Goal: Information Seeking & Learning: Find specific fact

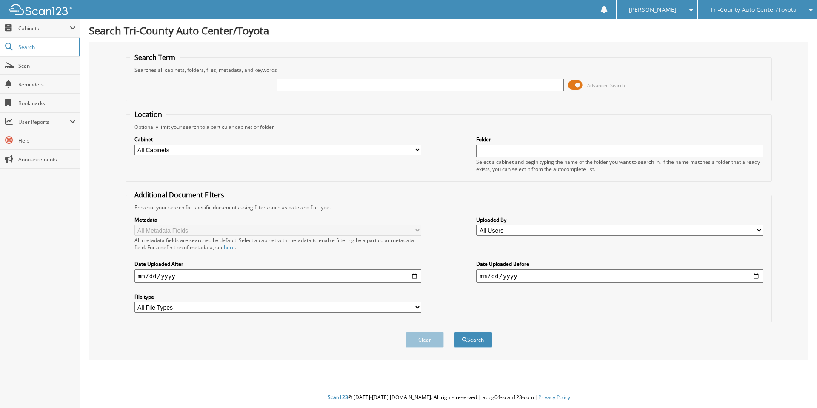
click at [287, 87] on input "text" at bounding box center [419, 85] width 287 height 13
type input "claudia garner"
click at [454, 332] on button "Search" at bounding box center [473, 340] width 38 height 16
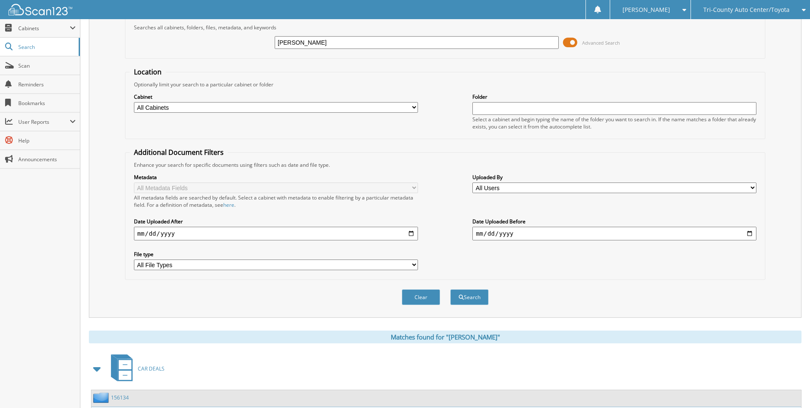
scroll to position [115, 0]
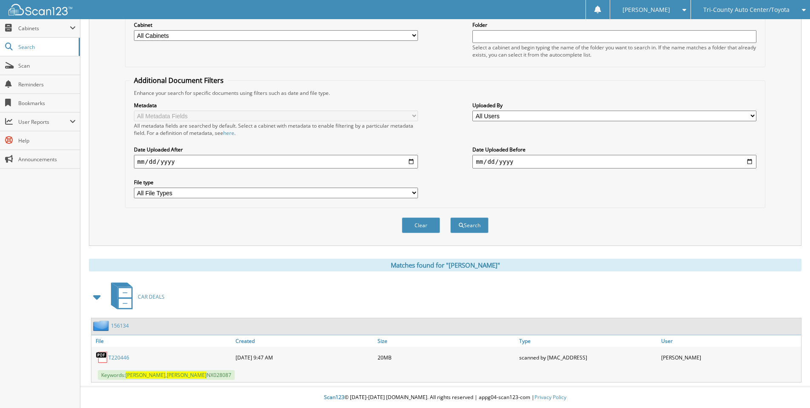
click at [120, 356] on link "T220446" at bounding box center [118, 357] width 21 height 7
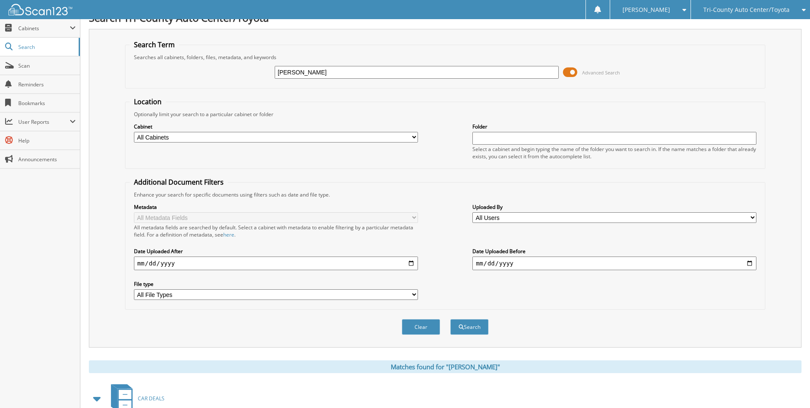
scroll to position [1, 0]
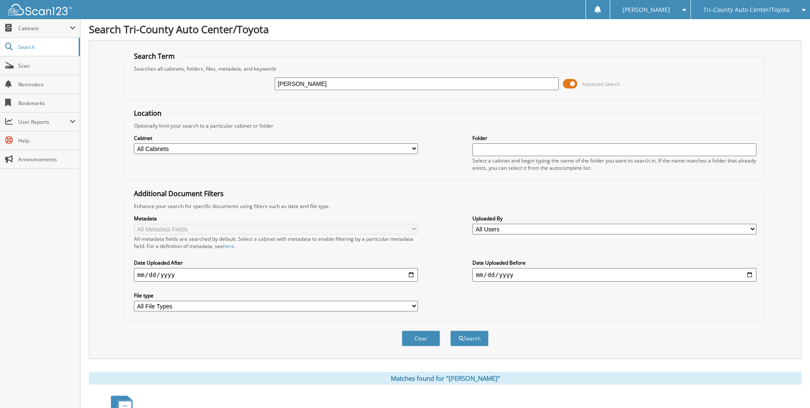
drag, startPoint x: 322, startPoint y: 82, endPoint x: 217, endPoint y: 89, distance: 105.3
click at [217, 89] on div "[PERSON_NAME] Advanced Search" at bounding box center [445, 83] width 631 height 23
type input "[PERSON_NAME]"
click at [450, 330] on button "Search" at bounding box center [469, 338] width 38 height 16
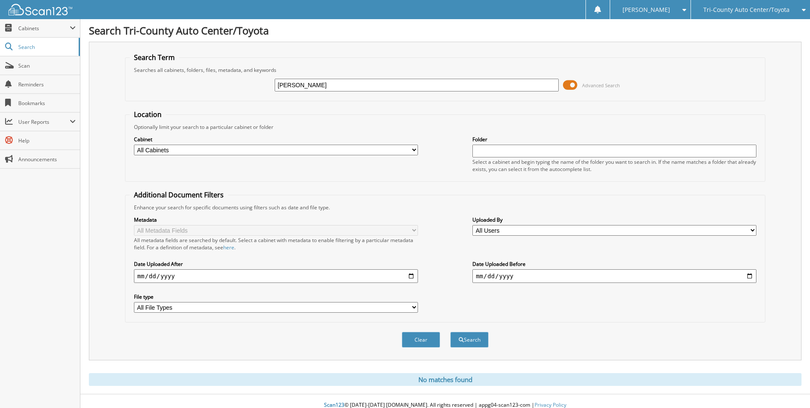
drag, startPoint x: 290, startPoint y: 87, endPoint x: 231, endPoint y: 86, distance: 59.1
click at [231, 86] on div "mark gamon Advanced Search" at bounding box center [445, 85] width 631 height 23
type input "thomas gamon"
click at [450, 332] on button "Search" at bounding box center [469, 340] width 38 height 16
drag, startPoint x: 297, startPoint y: 88, endPoint x: 222, endPoint y: 94, distance: 75.1
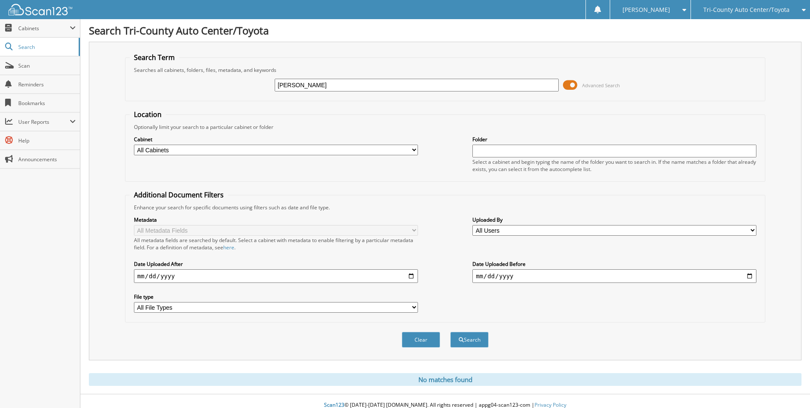
click at [222, 94] on div "thomas gamon Advanced Search" at bounding box center [445, 85] width 631 height 23
type input "gamon"
click at [450, 332] on button "Search" at bounding box center [469, 340] width 38 height 16
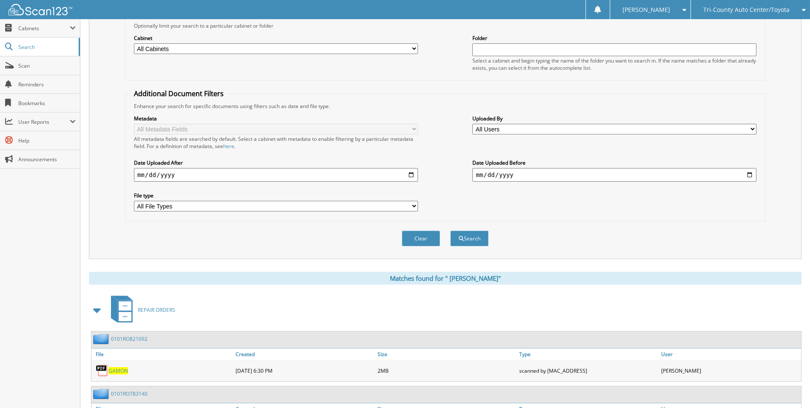
scroll to position [284, 0]
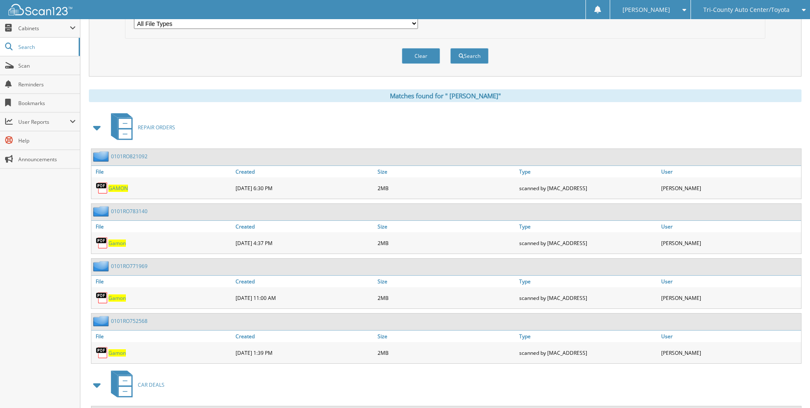
click at [100, 126] on span at bounding box center [97, 127] width 12 height 15
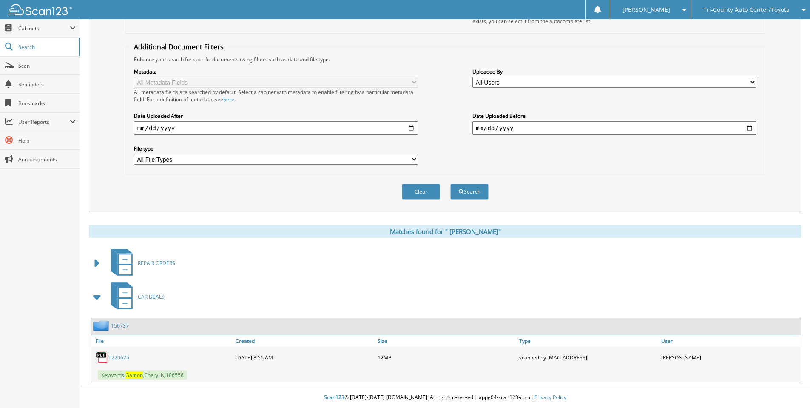
click at [117, 358] on link "T 2 2 0 6 2 5" at bounding box center [118, 357] width 21 height 7
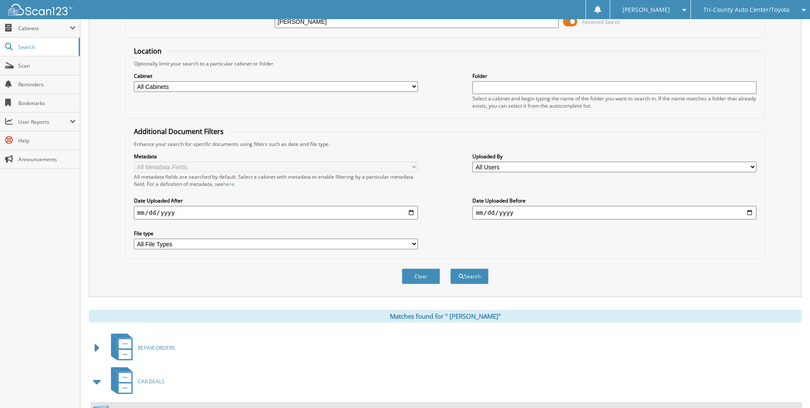
scroll to position [0, 0]
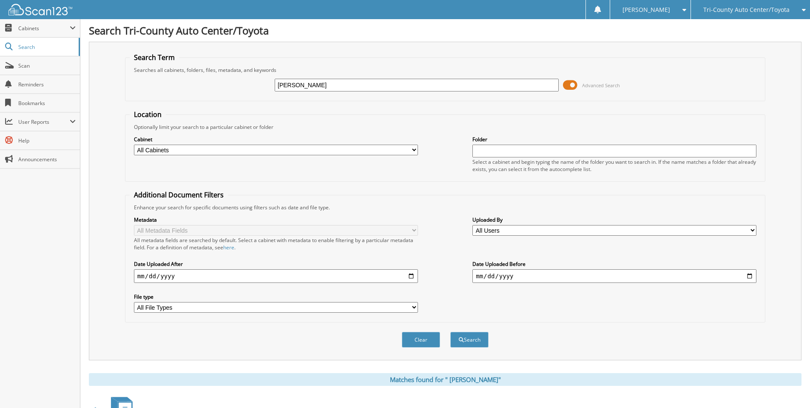
drag, startPoint x: 325, startPoint y: 85, endPoint x: 195, endPoint y: 108, distance: 131.8
click at [195, 108] on form "Search Term Searches all cabinets, folders, files, metadata, and keywords [PERS…" at bounding box center [445, 205] width 640 height 304
type input "gama"
click at [450, 332] on button "Search" at bounding box center [469, 340] width 38 height 16
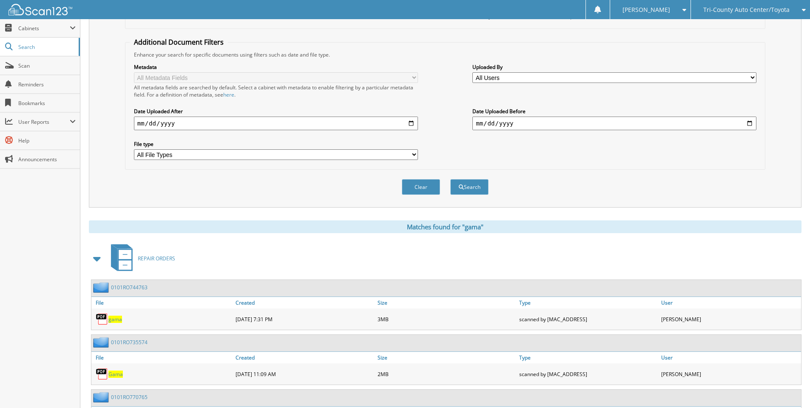
scroll to position [199, 0]
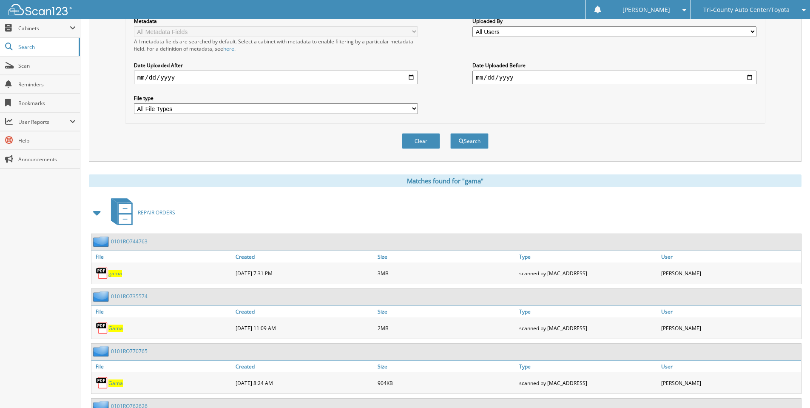
click at [96, 215] on span at bounding box center [97, 212] width 12 height 15
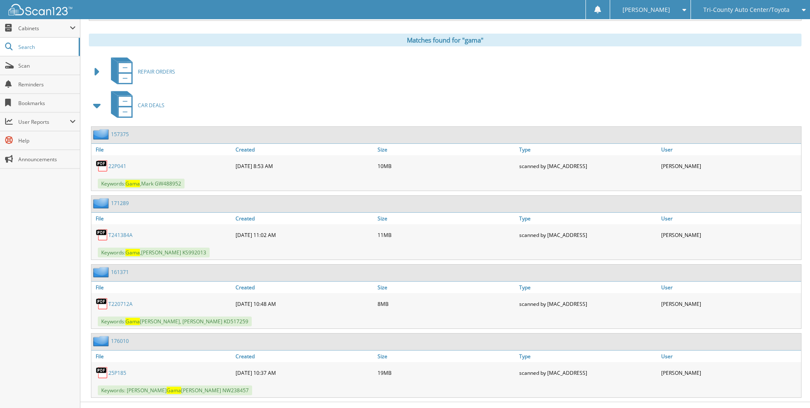
scroll to position [355, 0]
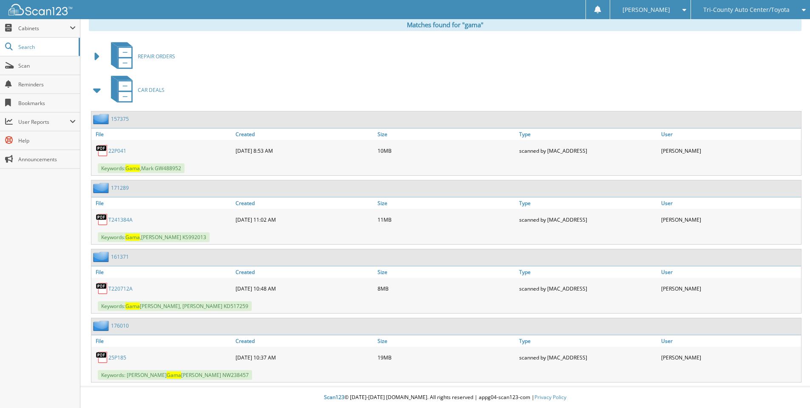
click at [121, 149] on link "22P041" at bounding box center [117, 150] width 18 height 7
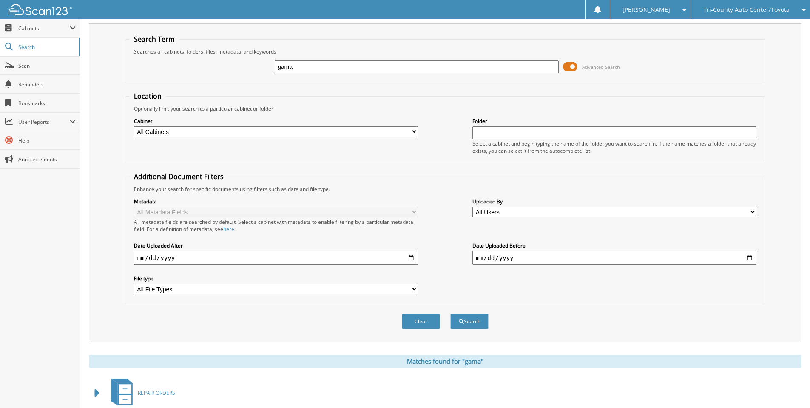
scroll to position [0, 0]
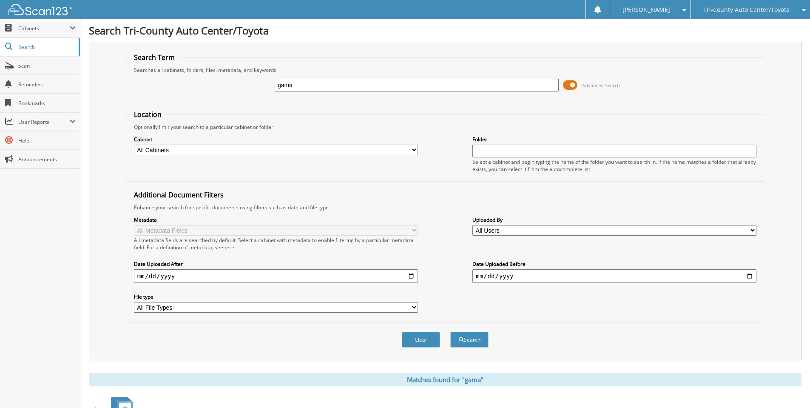
drag, startPoint x: 295, startPoint y: 83, endPoint x: 265, endPoint y: 81, distance: 29.4
click at [266, 81] on div "gama Advanced Search" at bounding box center [445, 85] width 631 height 23
type input "tyler mort"
click at [450, 332] on button "Search" at bounding box center [469, 340] width 38 height 16
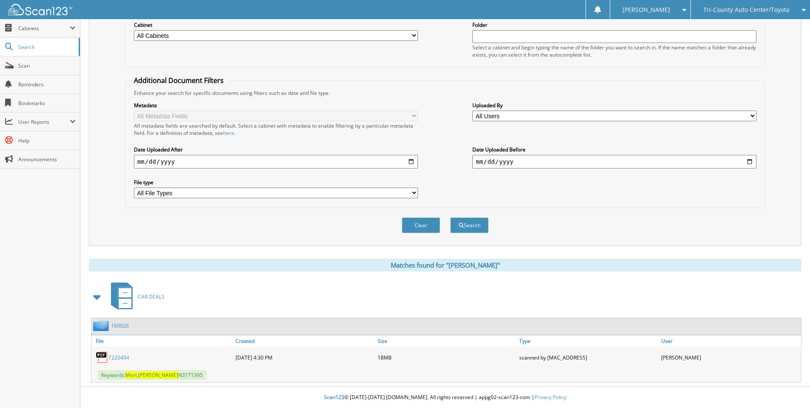
scroll to position [115, 0]
click at [123, 356] on link "T220494" at bounding box center [118, 357] width 21 height 7
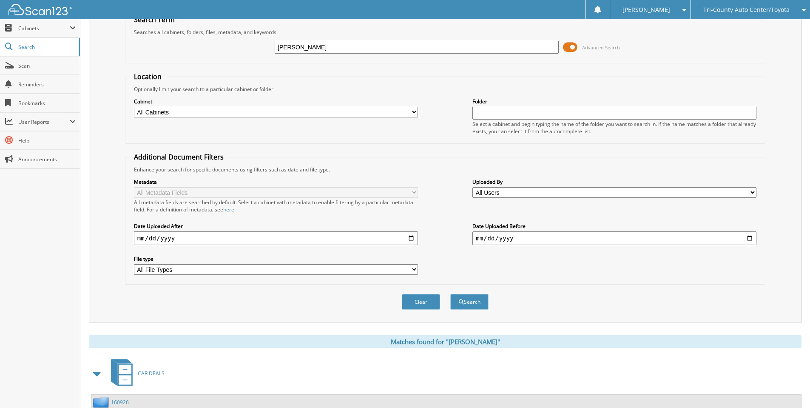
scroll to position [30, 0]
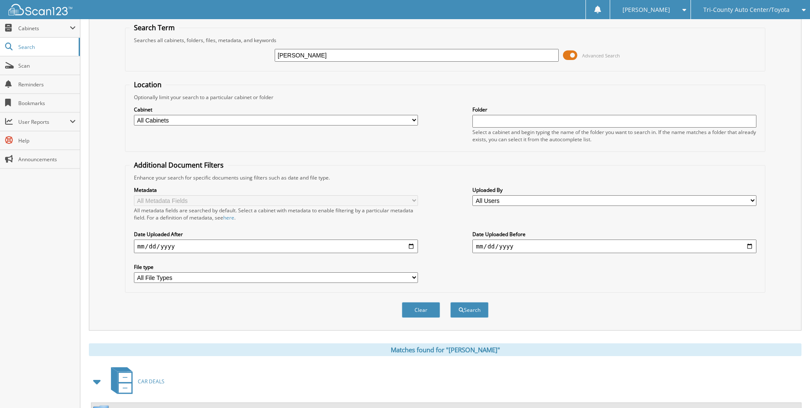
drag, startPoint x: 309, startPoint y: 60, endPoint x: 253, endPoint y: 66, distance: 56.5
click at [254, 66] on div "tyler mort Advanced Search" at bounding box center [445, 55] width 631 height 23
type input "[PERSON_NAME]"
click at [450, 302] on button "Search" at bounding box center [469, 310] width 38 height 16
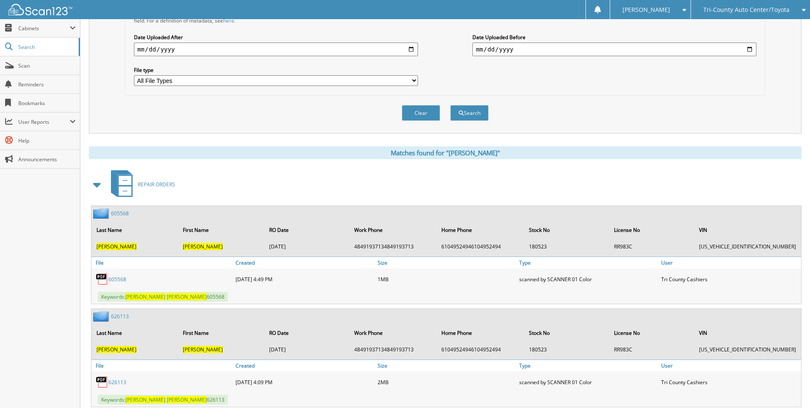
click at [91, 180] on span at bounding box center [97, 184] width 17 height 20
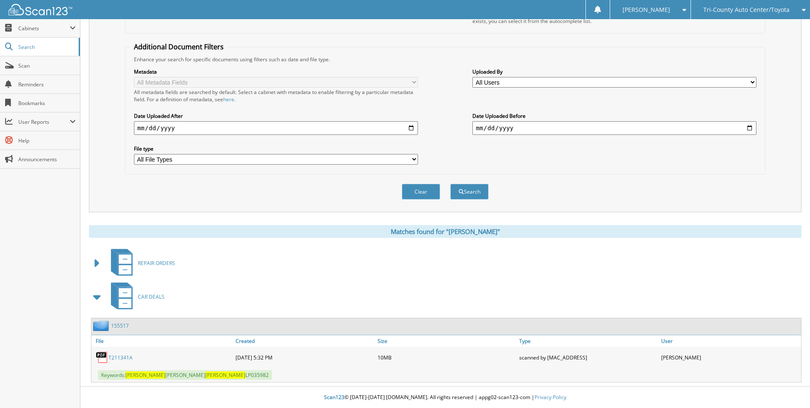
scroll to position [148, 0]
click at [119, 359] on link "T211341A" at bounding box center [120, 357] width 24 height 7
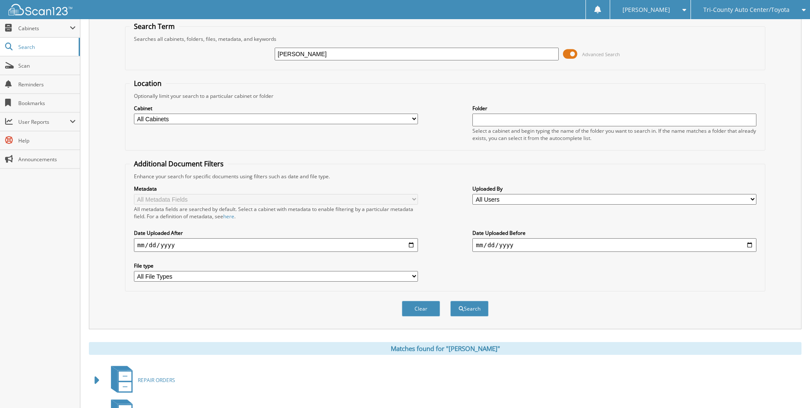
scroll to position [0, 0]
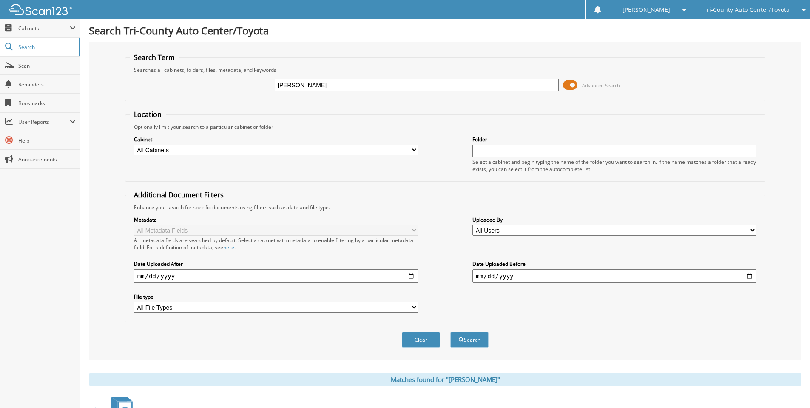
drag, startPoint x: 330, startPoint y: 81, endPoint x: 270, endPoint y: 84, distance: 60.0
click at [270, 84] on div "thomas morris Advanced Search" at bounding box center [445, 85] width 631 height 23
type input "mort"
click at [450, 332] on button "Search" at bounding box center [469, 340] width 38 height 16
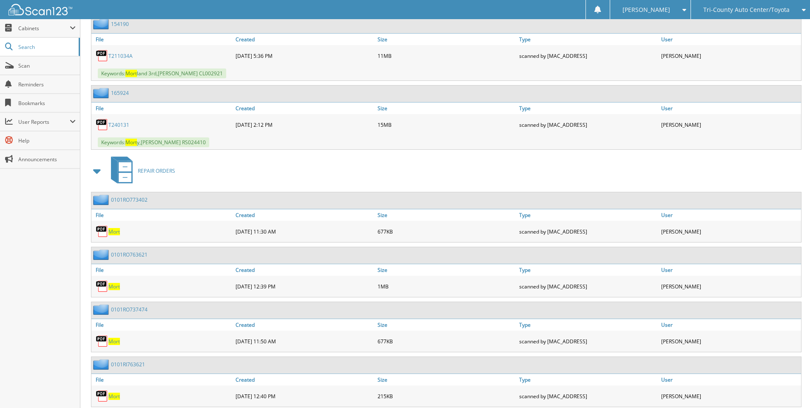
scroll to position [624, 0]
click at [100, 173] on span at bounding box center [97, 169] width 12 height 15
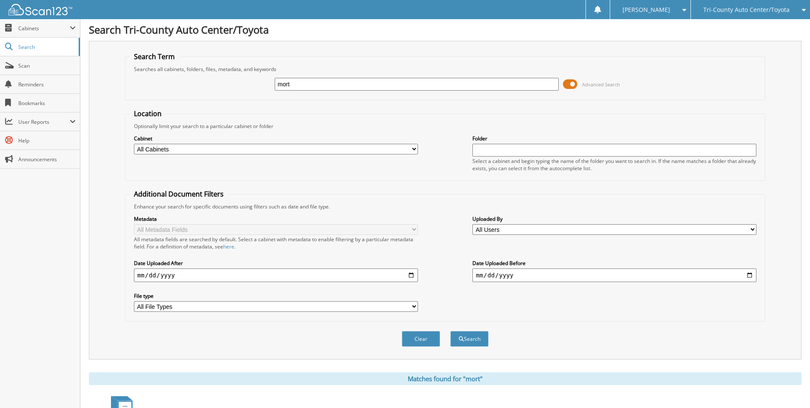
scroll to position [0, 0]
drag, startPoint x: 308, startPoint y: 91, endPoint x: 244, endPoint y: 89, distance: 63.8
click at [244, 89] on div "mort Advanced Search" at bounding box center [445, 85] width 631 height 23
type input "t2208660a"
click at [450, 332] on button "Search" at bounding box center [469, 340] width 38 height 16
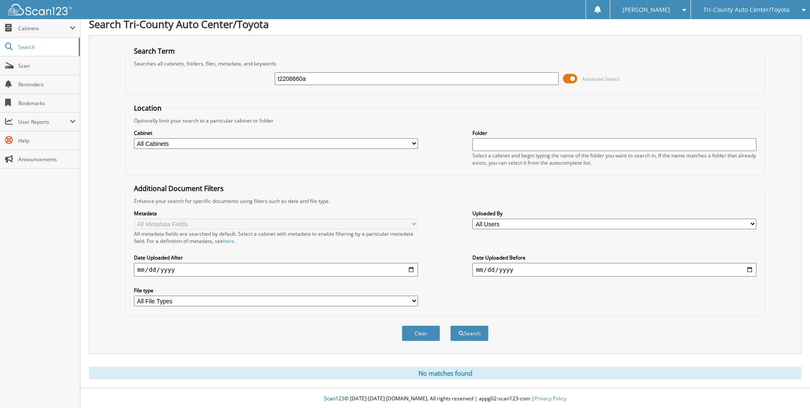
scroll to position [8, 0]
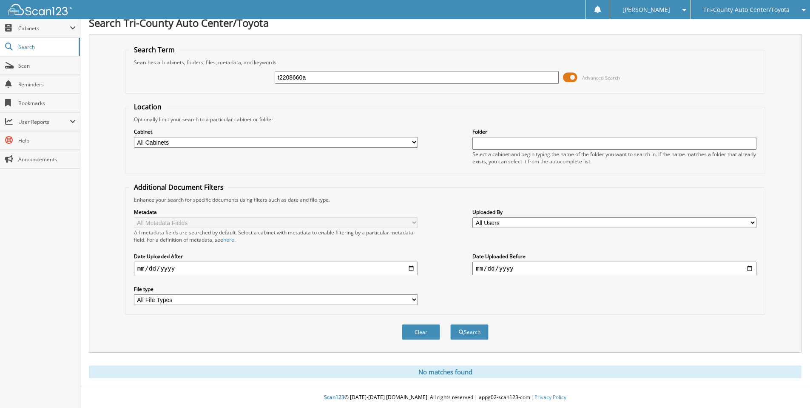
drag, startPoint x: 320, startPoint y: 75, endPoint x: 276, endPoint y: 77, distance: 44.7
click at [276, 77] on input "t2208660a" at bounding box center [417, 77] width 284 height 13
type input "[PERSON_NAME]"
click at [450, 324] on button "Search" at bounding box center [469, 332] width 38 height 16
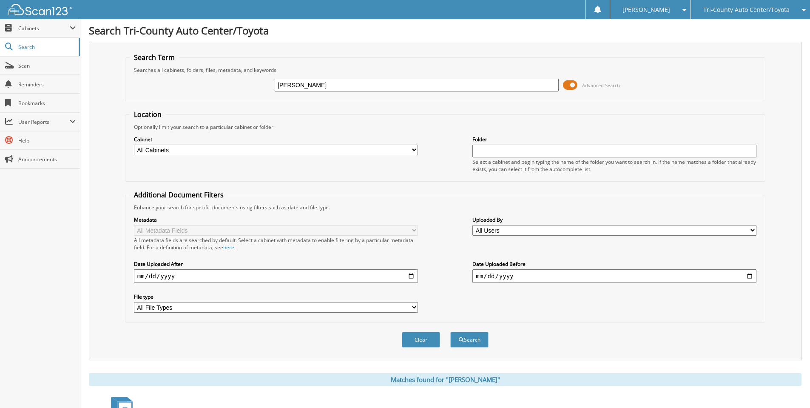
drag, startPoint x: 308, startPoint y: 89, endPoint x: 240, endPoint y: 87, distance: 68.1
click at [242, 87] on div "tyler mort Advanced Search" at bounding box center [445, 85] width 631 height 23
type input "t220494"
click at [450, 332] on button "Search" at bounding box center [469, 340] width 38 height 16
click at [70, 31] on span at bounding box center [73, 28] width 6 height 7
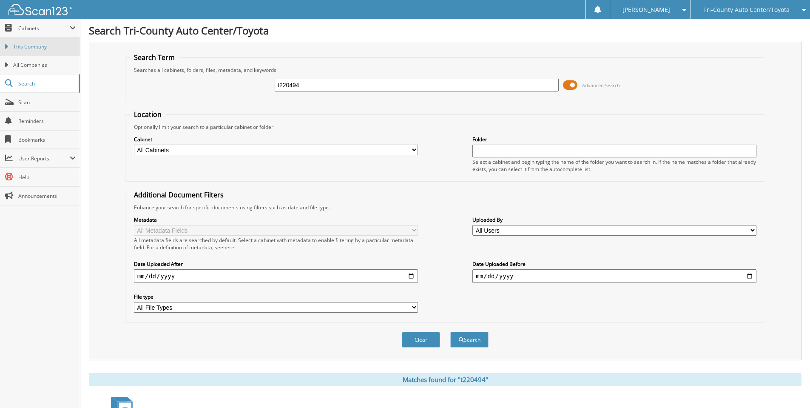
click at [55, 46] on span "This Company" at bounding box center [44, 47] width 63 height 8
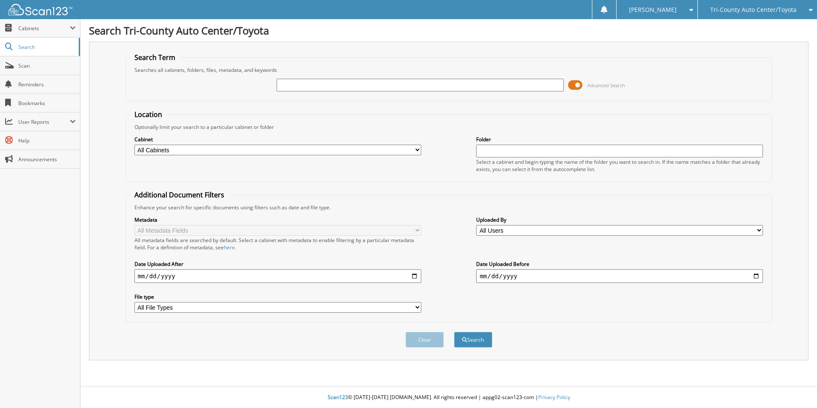
click at [301, 90] on input "text" at bounding box center [419, 85] width 287 height 13
type input "tyler mort"
click at [497, 339] on div "Clear Search" at bounding box center [448, 339] width 646 height 34
click at [489, 339] on button "Search" at bounding box center [473, 340] width 38 height 16
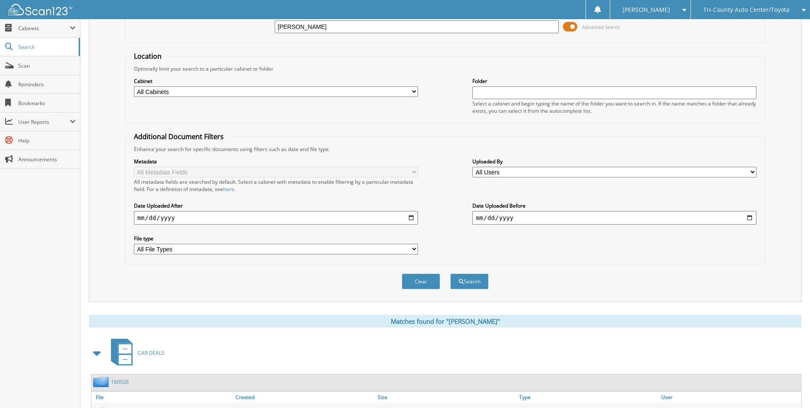
scroll to position [115, 0]
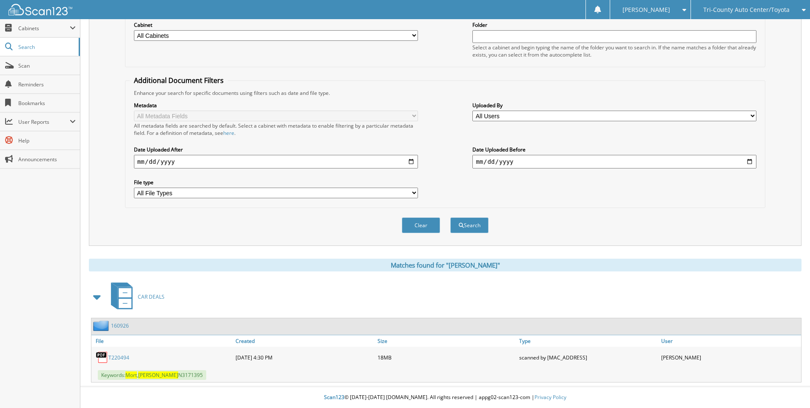
click at [410, 161] on input "date" at bounding box center [276, 162] width 284 height 14
click at [390, 170] on div "Metadata All Metadata Fields All metadata fields are searched by default. Selec…" at bounding box center [445, 150] width 631 height 107
click at [402, 190] on select "All File Types JPG LNK PDF ZIP" at bounding box center [276, 193] width 284 height 11
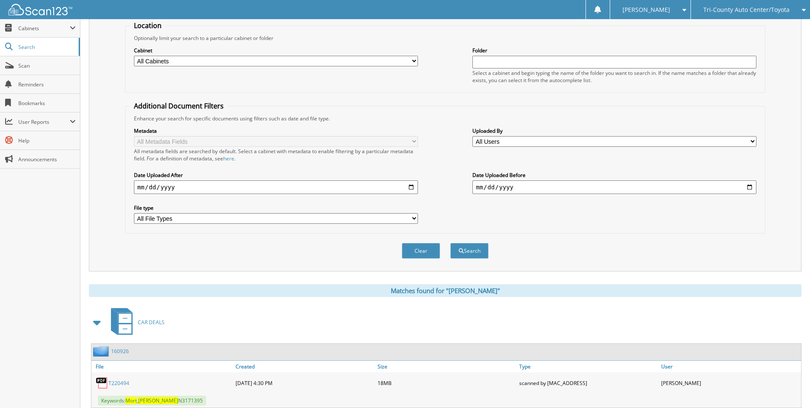
scroll to position [30, 0]
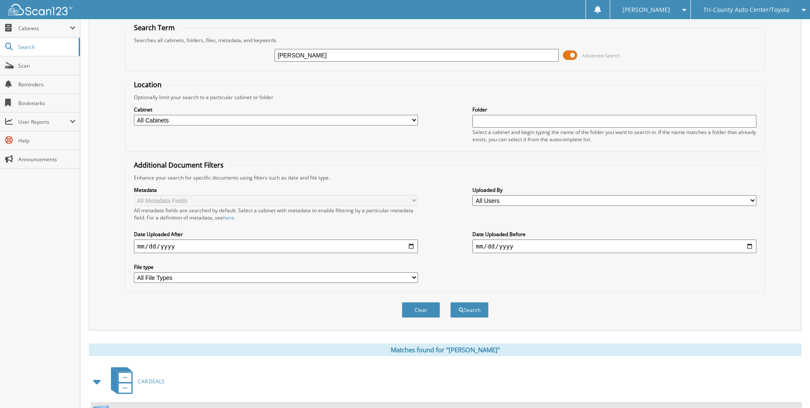
click at [409, 122] on select "All Cabinets ACCOUNTS PAYABLE ACCOUNTS RECEIVABLE CANCELLATIONS CAR DEALS P-TIT…" at bounding box center [276, 120] width 284 height 11
select select "15210"
click at [134, 115] on select "All Cabinets ACCOUNTS PAYABLE ACCOUNTS RECEIVABLE CANCELLATIONS CAR DEALS P-TIT…" at bounding box center [276, 120] width 284 height 11
click at [524, 119] on input "text" at bounding box center [614, 121] width 284 height 13
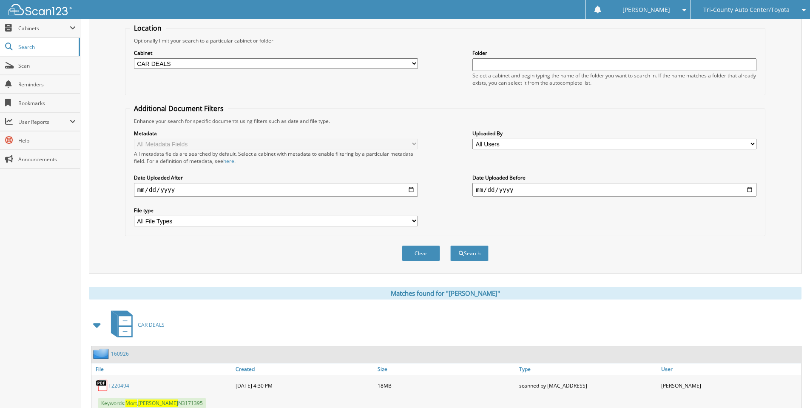
click at [410, 189] on input "date" at bounding box center [276, 190] width 284 height 14
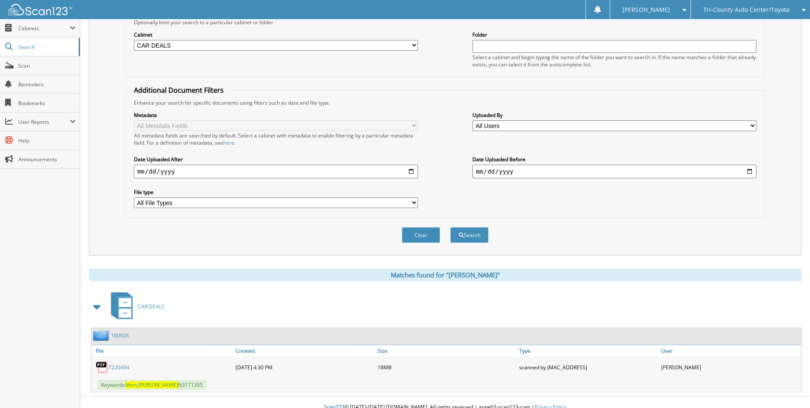
scroll to position [115, 0]
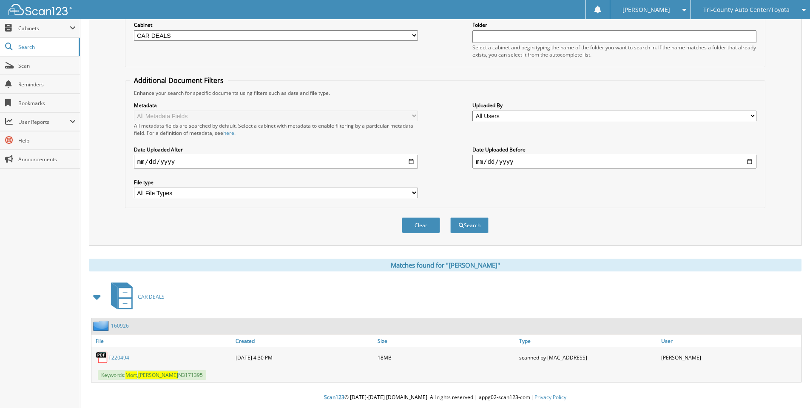
click at [411, 158] on input "date" at bounding box center [276, 162] width 284 height 14
type input "[DATE]"
click at [752, 161] on input "date" at bounding box center [614, 162] width 284 height 14
type input "[DATE]"
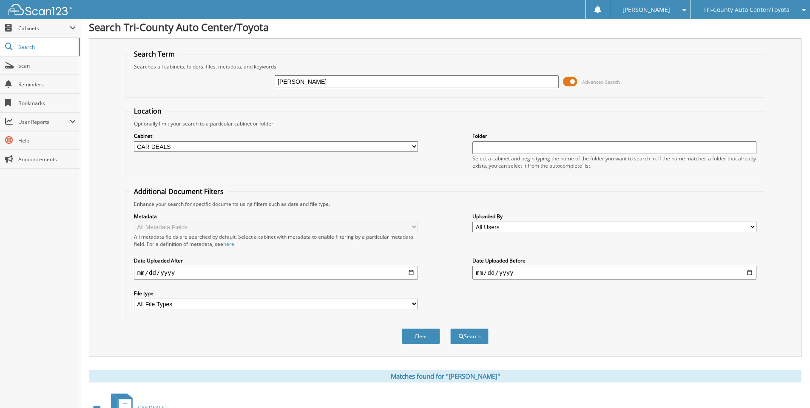
scroll to position [0, 0]
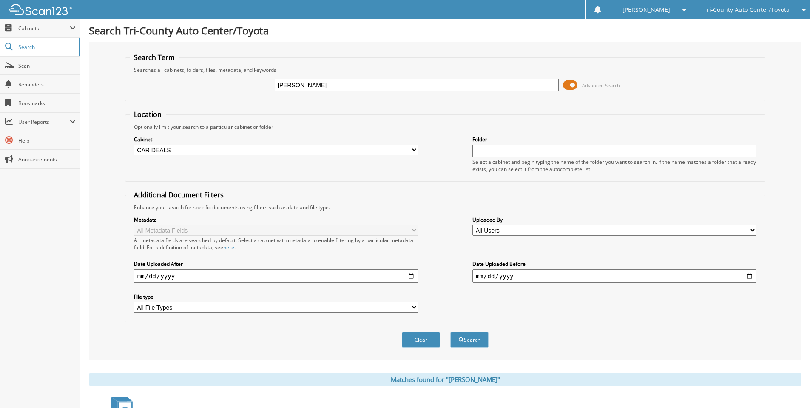
drag, startPoint x: 307, startPoint y: 88, endPoint x: 225, endPoint y: 100, distance: 82.2
click at [225, 100] on fieldset "Search Term Searches all cabinets, folders, files, metadata, and keywords tyler…" at bounding box center [445, 77] width 640 height 48
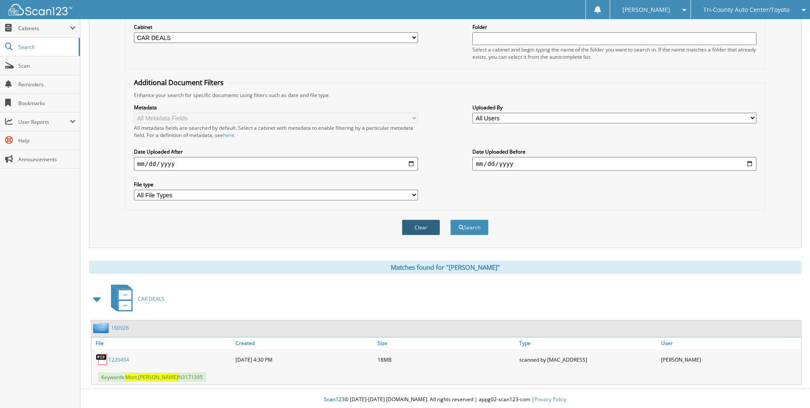
scroll to position [114, 0]
click at [474, 228] on button "Search" at bounding box center [469, 226] width 38 height 16
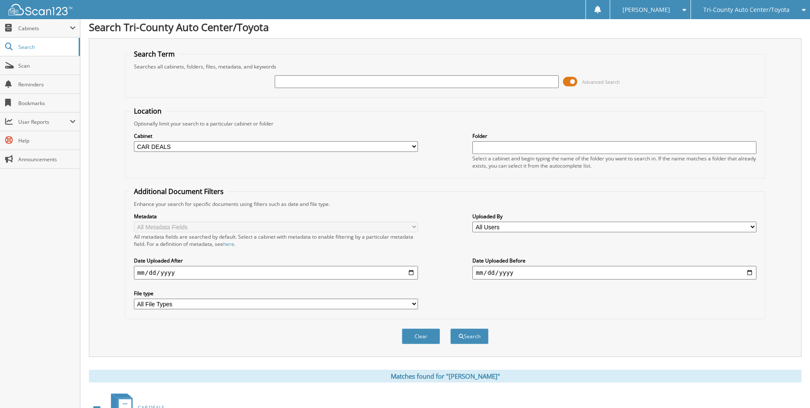
scroll to position [0, 0]
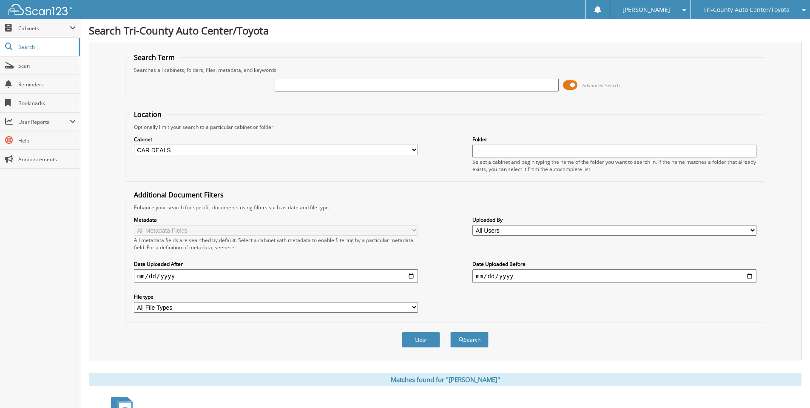
click at [358, 81] on input "text" at bounding box center [417, 85] width 284 height 13
click at [506, 231] on select "All Users Aidan Eisenhart alex pike Alyssa Clemens Brad Barber BRANDON COFFMAN …" at bounding box center [614, 230] width 284 height 11
click at [380, 196] on fieldset "Additional Document Filters Enhance your search for specific documents using fi…" at bounding box center [445, 256] width 640 height 132
click at [444, 89] on input "text" at bounding box center [417, 85] width 284 height 13
click at [570, 86] on span at bounding box center [570, 85] width 14 height 13
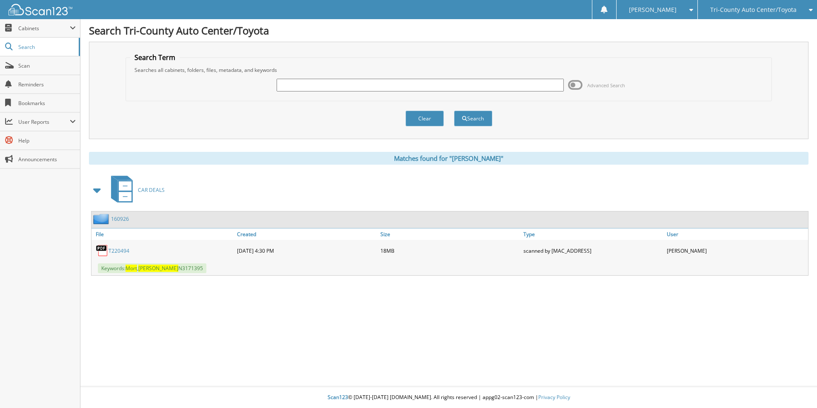
click at [570, 86] on span at bounding box center [575, 85] width 14 height 13
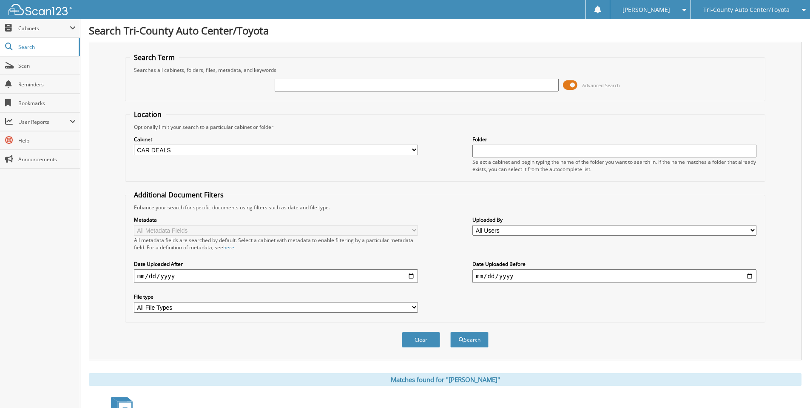
click at [293, 85] on input "text" at bounding box center [417, 85] width 284 height 13
type input "1"
click at [447, 99] on fieldset "Search Term Searches all cabinets, folders, files, metadata, and keywords 1 Adv…" at bounding box center [445, 77] width 640 height 48
click at [475, 333] on button "Search" at bounding box center [469, 340] width 38 height 16
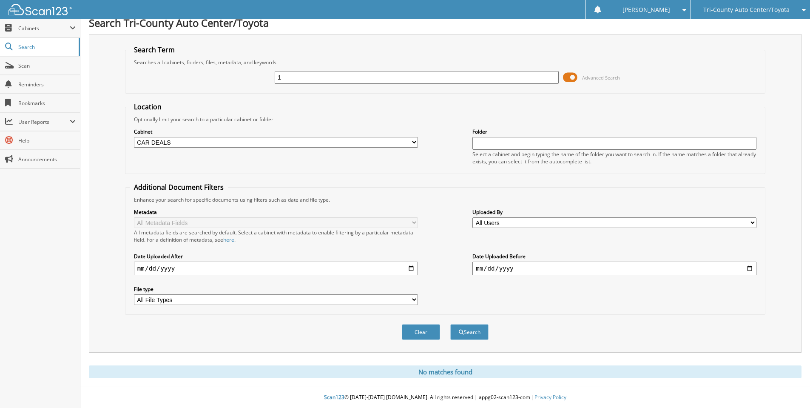
click at [304, 76] on input "1" at bounding box center [417, 77] width 284 height 13
drag, startPoint x: 304, startPoint y: 76, endPoint x: 264, endPoint y: 79, distance: 40.5
click at [264, 79] on div "1 Advanced Search" at bounding box center [445, 77] width 631 height 23
type input "160926"
click at [474, 334] on button "Search" at bounding box center [469, 332] width 38 height 16
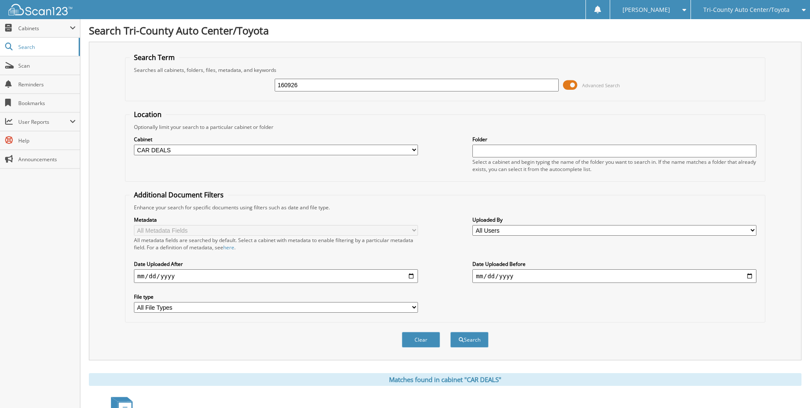
drag, startPoint x: 309, startPoint y: 79, endPoint x: 273, endPoint y: 86, distance: 36.4
click at [273, 86] on div "160926 Advanced Search" at bounding box center [445, 85] width 631 height 23
type input "16"
click at [424, 237] on div "Metadata All Metadata Fields All metadata fields are searched by default. Selec…" at bounding box center [445, 264] width 631 height 107
click at [475, 337] on button "Search" at bounding box center [469, 340] width 38 height 16
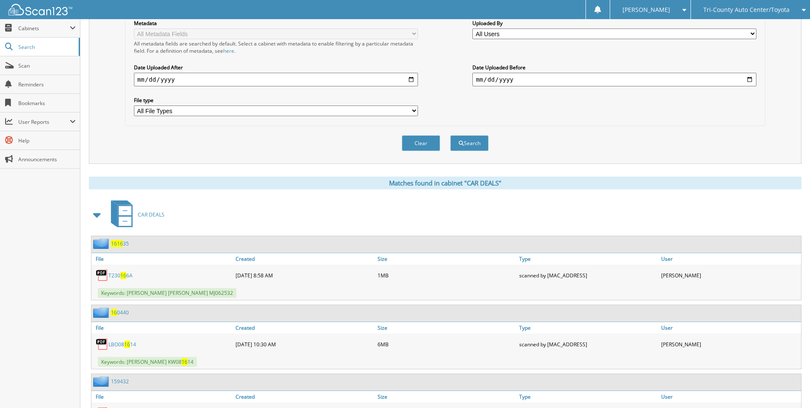
scroll to position [199, 0]
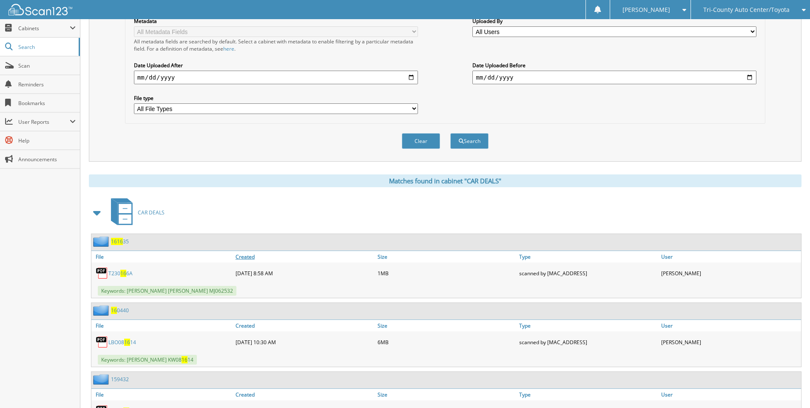
click at [247, 259] on link "Created" at bounding box center [304, 256] width 142 height 11
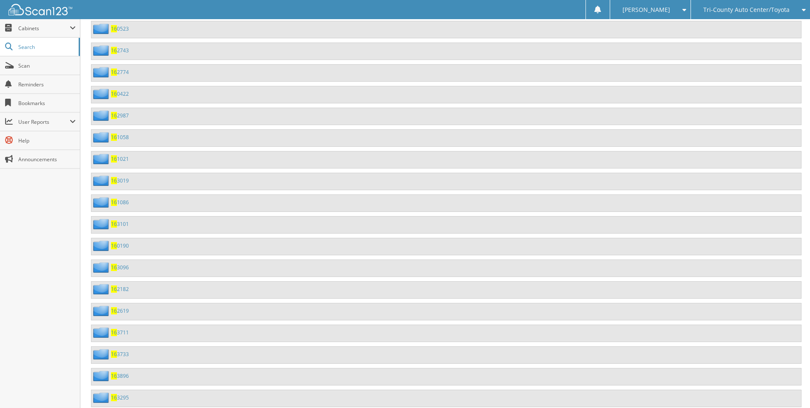
scroll to position [1836, 0]
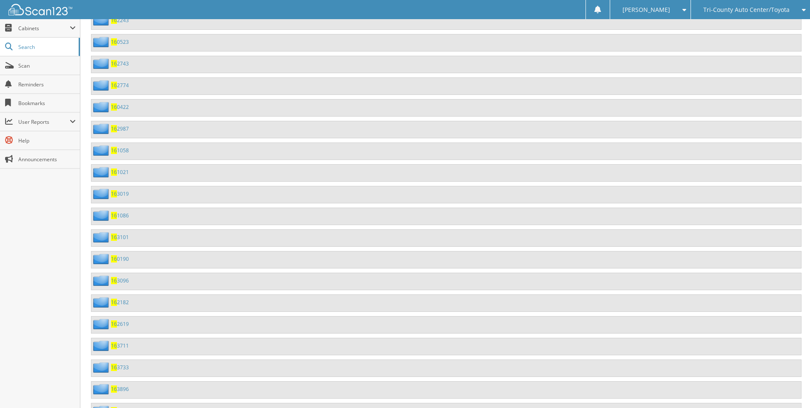
click at [118, 150] on link "16 1058" at bounding box center [120, 150] width 18 height 7
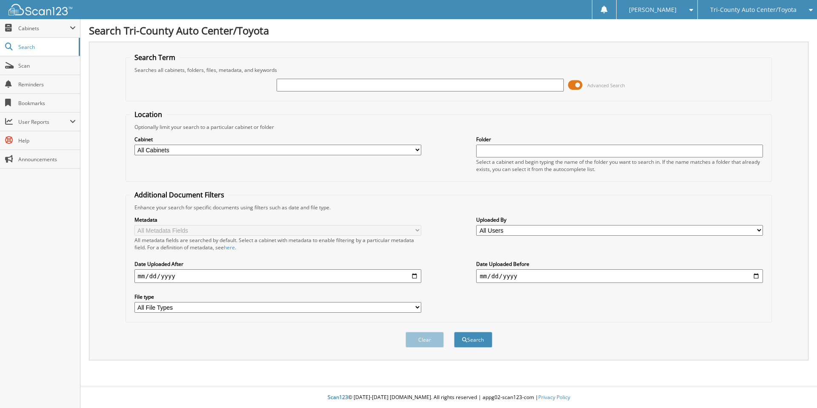
click at [300, 88] on input "text" at bounding box center [419, 85] width 287 height 13
type input "160926"
click at [454, 332] on button "Search" at bounding box center [473, 340] width 38 height 16
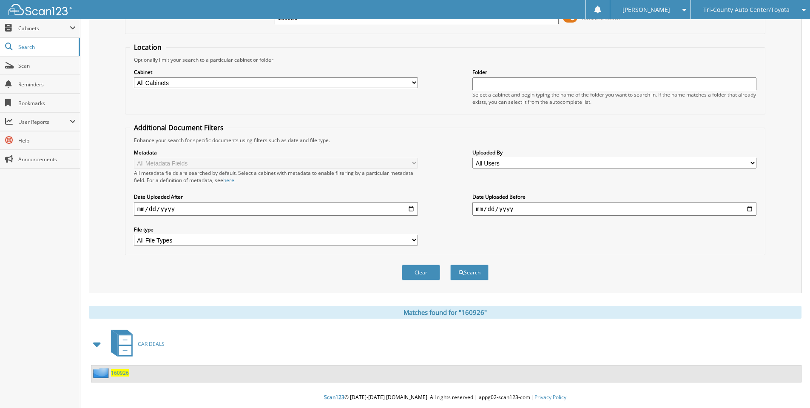
click at [102, 342] on span at bounding box center [97, 343] width 12 height 15
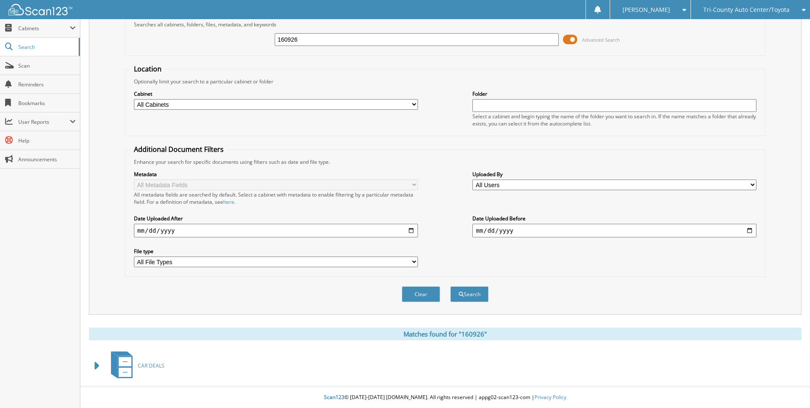
click at [97, 359] on span at bounding box center [97, 365] width 12 height 15
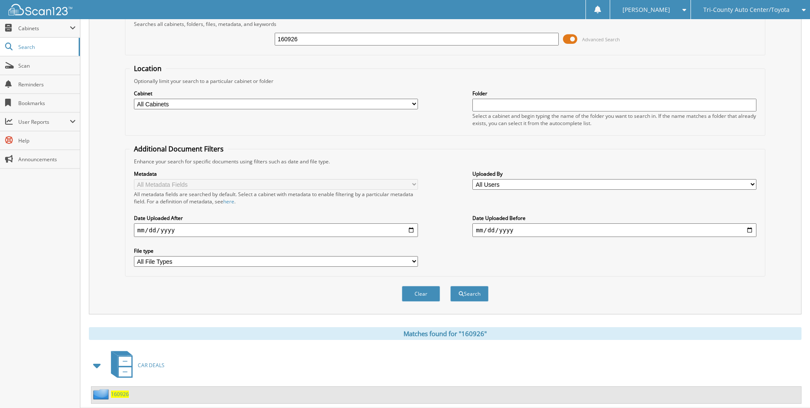
scroll to position [68, 0]
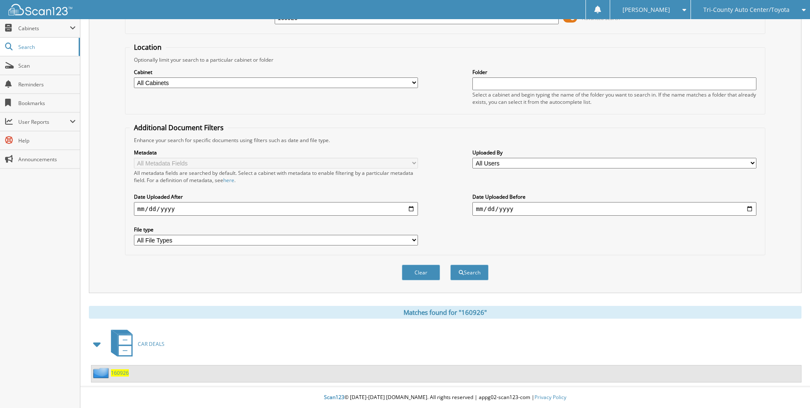
click at [119, 376] on span "160926" at bounding box center [120, 372] width 18 height 7
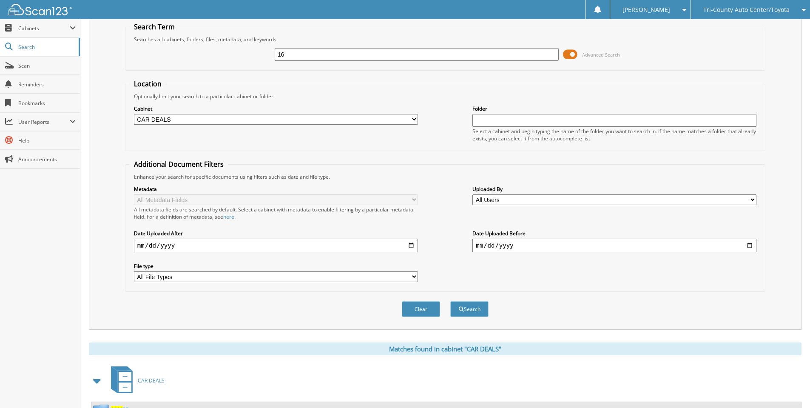
scroll to position [28, 0]
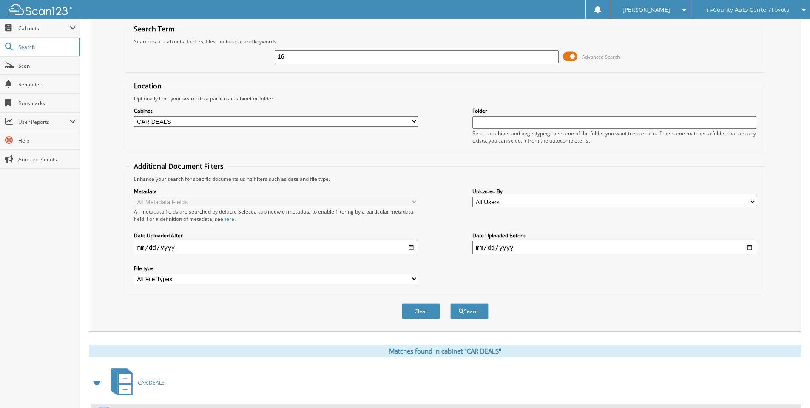
click at [413, 248] on input "[DATE]" at bounding box center [276, 248] width 284 height 14
type input "[DATE]"
click at [751, 249] on input "[DATE]" at bounding box center [614, 248] width 284 height 14
type input "[DATE]"
click at [465, 311] on button "Search" at bounding box center [469, 311] width 38 height 16
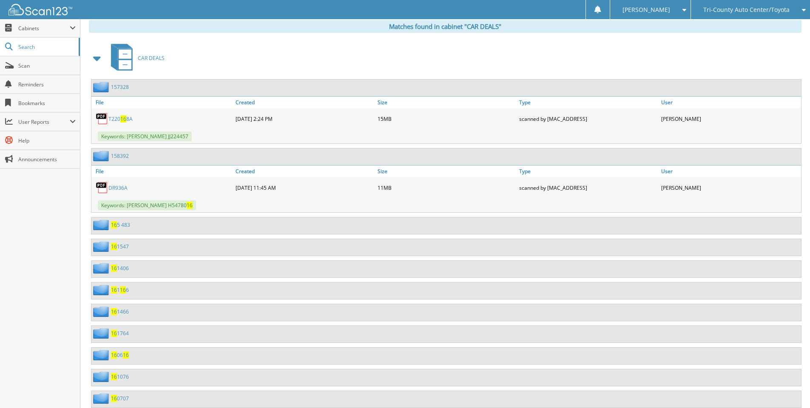
scroll to position [340, 0]
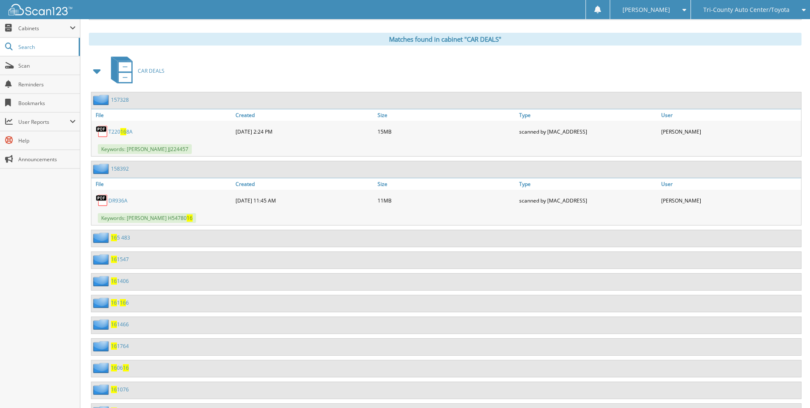
click at [102, 73] on span at bounding box center [97, 70] width 12 height 15
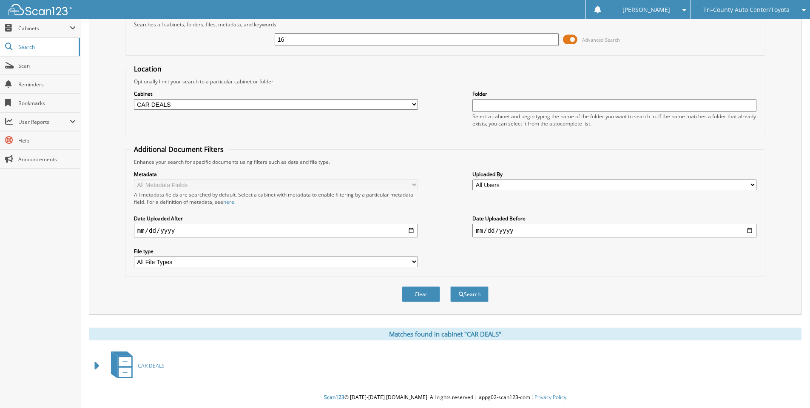
click at [100, 365] on span at bounding box center [97, 365] width 12 height 15
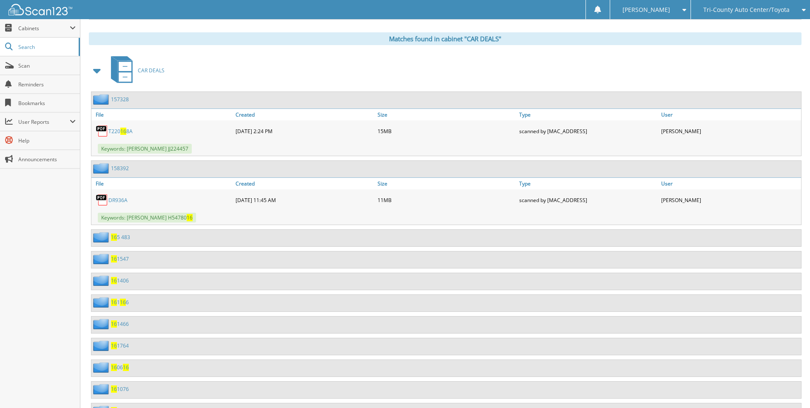
scroll to position [340, 0]
click at [102, 236] on img at bounding box center [102, 237] width 18 height 11
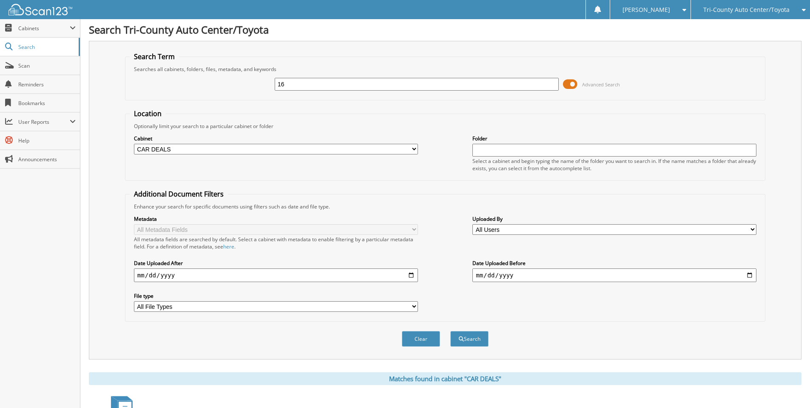
scroll to position [0, 0]
drag, startPoint x: 292, startPoint y: 83, endPoint x: 276, endPoint y: 84, distance: 16.2
click at [276, 84] on input "16" at bounding box center [417, 85] width 284 height 13
click at [296, 88] on input "16" at bounding box center [417, 85] width 284 height 13
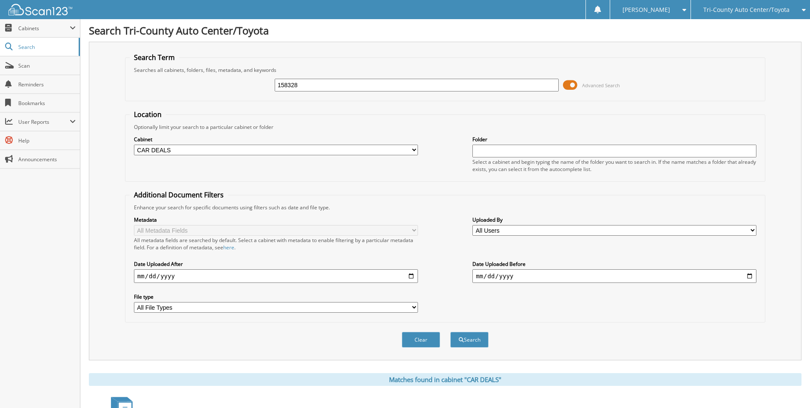
type input "158328"
click at [450, 332] on button "Search" at bounding box center [469, 340] width 38 height 16
click at [30, 25] on span "Cabinets" at bounding box center [43, 28] width 51 height 7
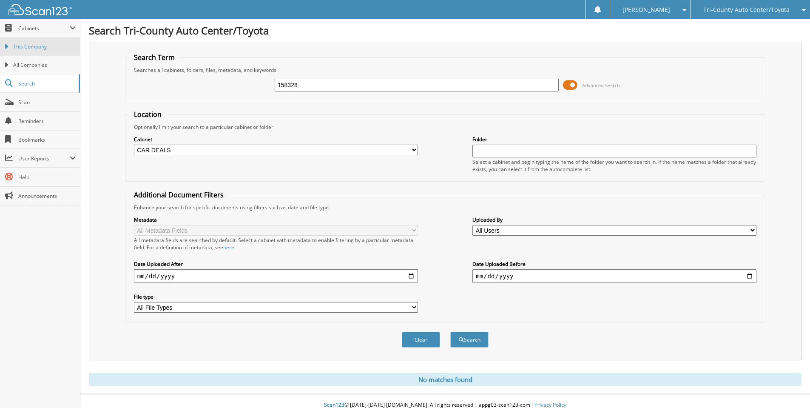
click at [40, 46] on span "This Company" at bounding box center [44, 47] width 63 height 8
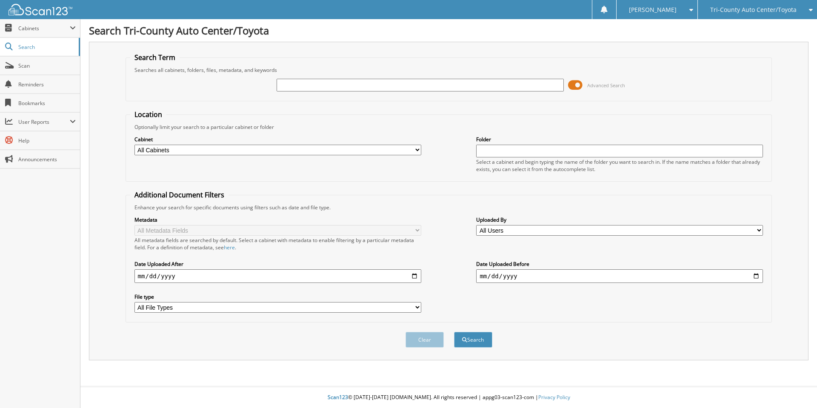
drag, startPoint x: 0, startPoint y: 0, endPoint x: 350, endPoint y: 82, distance: 359.8
click at [350, 82] on input "text" at bounding box center [419, 85] width 287 height 13
type input "vejandla"
click at [454, 332] on button "Search" at bounding box center [473, 340] width 38 height 16
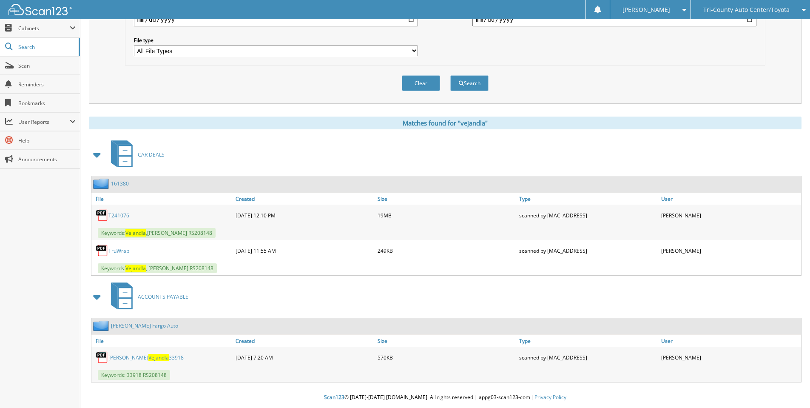
click at [93, 297] on span at bounding box center [97, 296] width 12 height 15
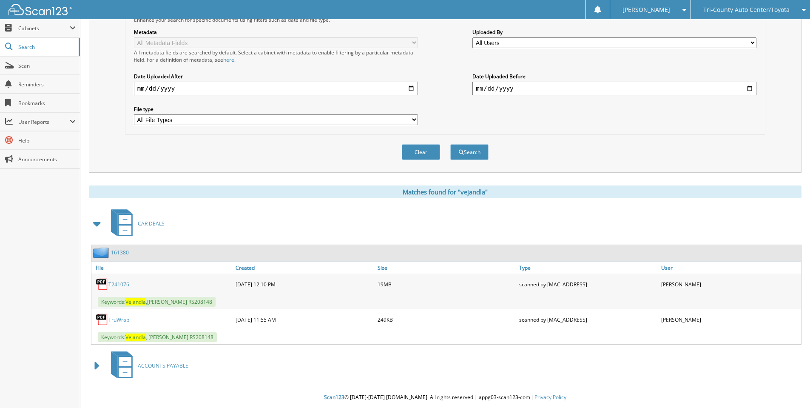
scroll to position [188, 0]
click at [94, 365] on span at bounding box center [97, 365] width 12 height 15
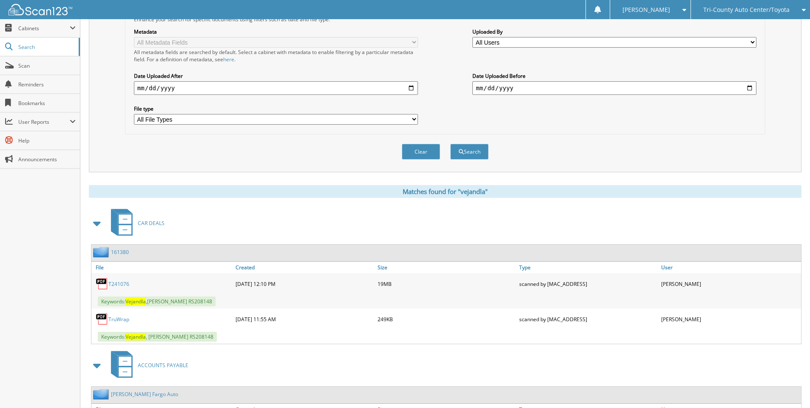
scroll to position [257, 0]
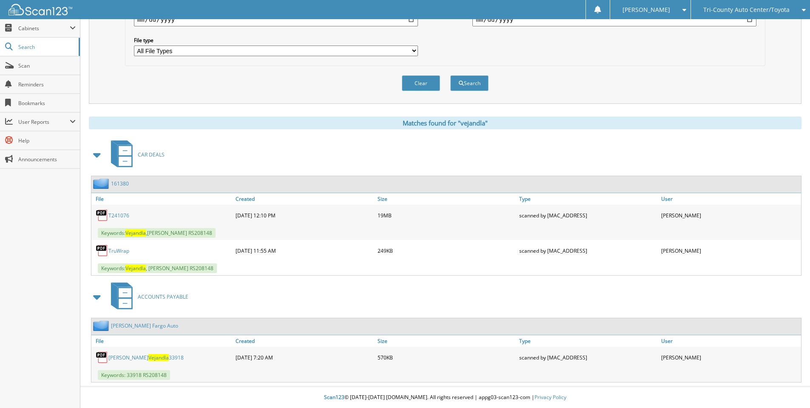
click at [148, 357] on span "Vejandla" at bounding box center [158, 357] width 20 height 7
click at [118, 215] on link "T241076" at bounding box center [118, 215] width 21 height 7
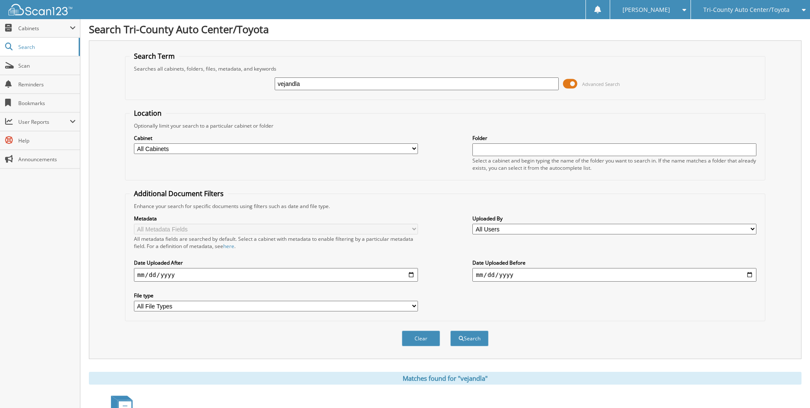
scroll to position [0, 0]
drag, startPoint x: 322, startPoint y: 82, endPoint x: 259, endPoint y: 83, distance: 62.5
click at [259, 83] on div "vejandla Advanced Search" at bounding box center [445, 85] width 631 height 23
type input "mort"
click at [450, 332] on button "Search" at bounding box center [469, 340] width 38 height 16
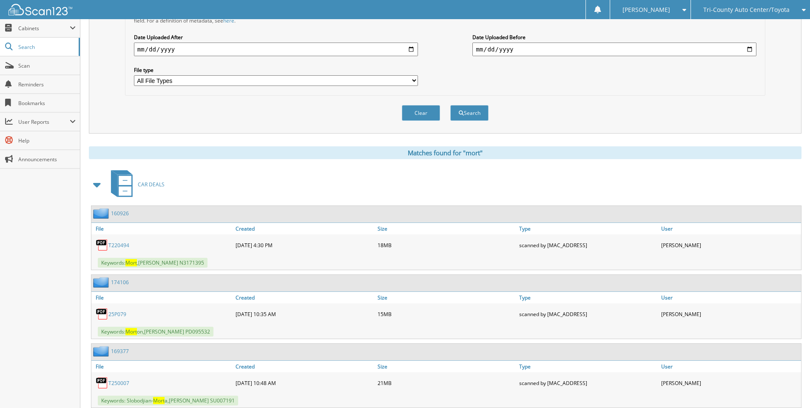
click at [121, 244] on link "T220494" at bounding box center [118, 245] width 21 height 7
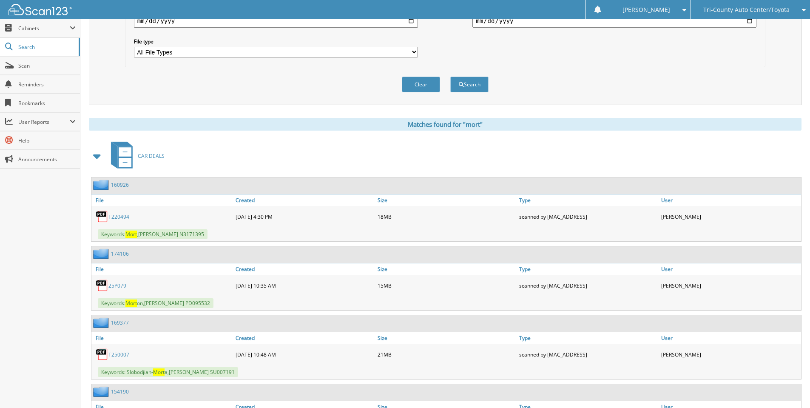
click at [120, 185] on link "160926" at bounding box center [120, 184] width 18 height 7
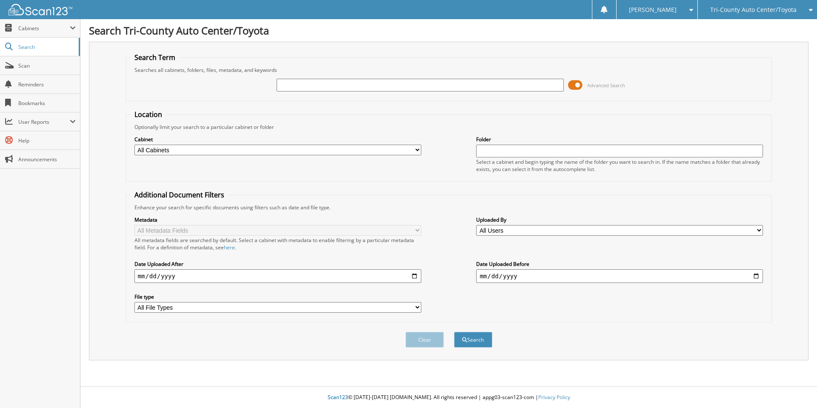
click at [287, 86] on input "text" at bounding box center [419, 85] width 287 height 13
type input "t"
type input "[PERSON_NAME]"
click at [470, 342] on button "Search" at bounding box center [473, 340] width 38 height 16
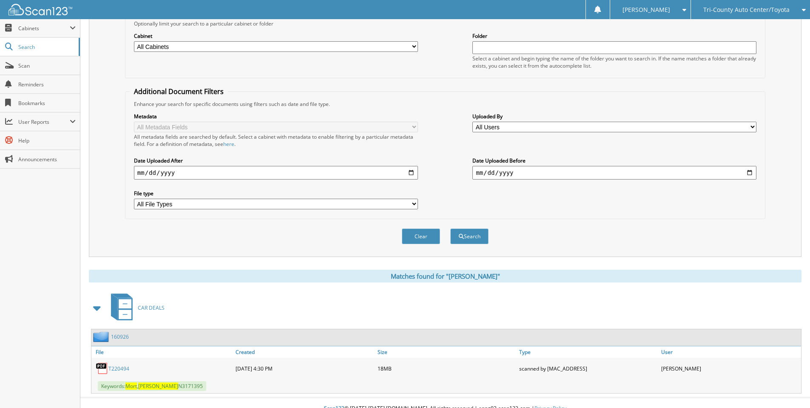
scroll to position [115, 0]
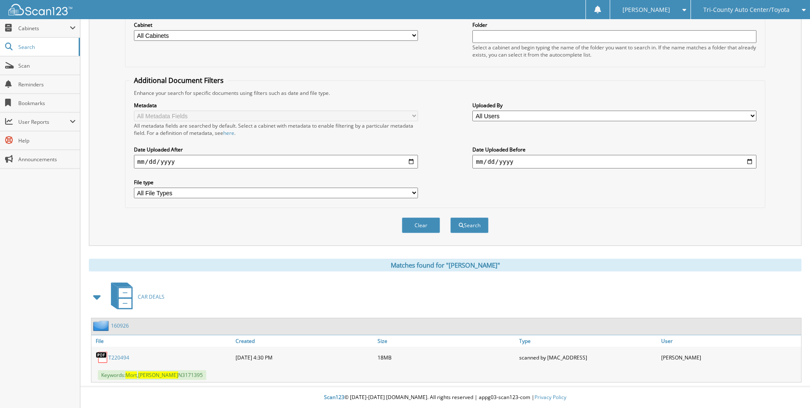
click at [122, 360] on link "T220494" at bounding box center [118, 357] width 21 height 7
drag, startPoint x: 117, startPoint y: 326, endPoint x: 138, endPoint y: 320, distance: 21.3
click at [117, 326] on link "160926" at bounding box center [120, 325] width 18 height 7
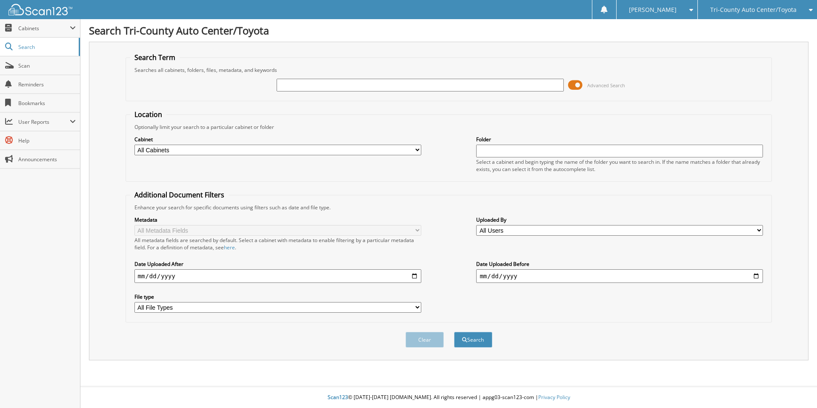
click at [299, 82] on input "text" at bounding box center [419, 85] width 287 height 13
type input "[PERSON_NAME]"
click at [478, 348] on div "Search" at bounding box center [473, 339] width 40 height 17
click at [475, 341] on button "Search" at bounding box center [473, 340] width 38 height 16
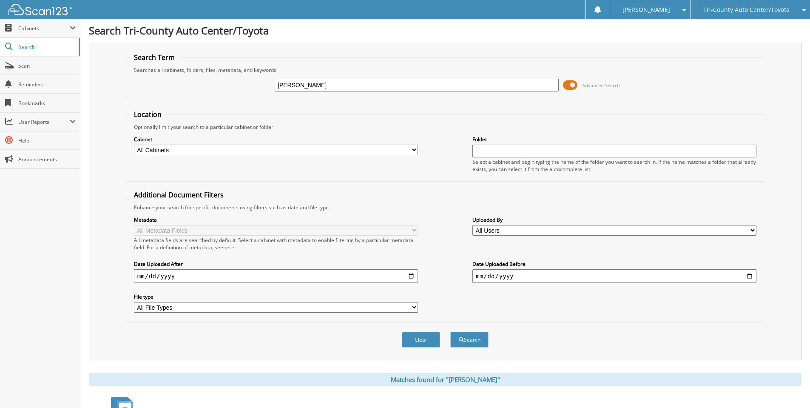
drag, startPoint x: 311, startPoint y: 83, endPoint x: 248, endPoint y: 82, distance: 63.8
click at [248, 82] on div "[PERSON_NAME] Advanced Search" at bounding box center [445, 85] width 631 height 23
type input "mort"
click at [52, 31] on span "Cabinets" at bounding box center [43, 28] width 51 height 7
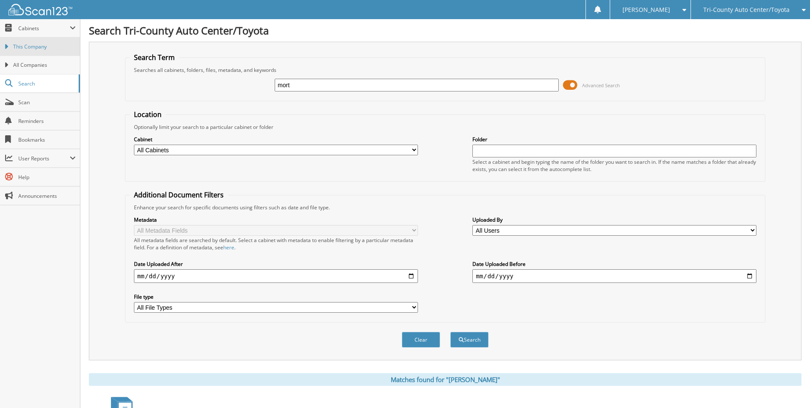
click at [51, 48] on span "This Company" at bounding box center [44, 47] width 63 height 8
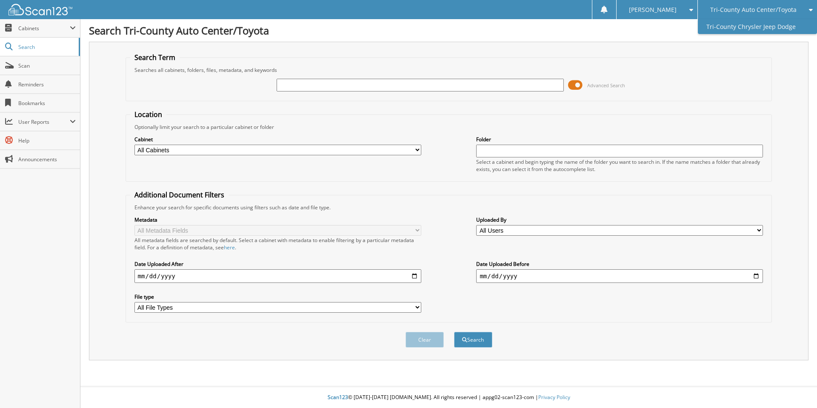
click at [740, 26] on link "Tri-County Chrysler Jeep Dodge" at bounding box center [756, 26] width 119 height 15
click at [289, 85] on input "text" at bounding box center [419, 85] width 287 height 13
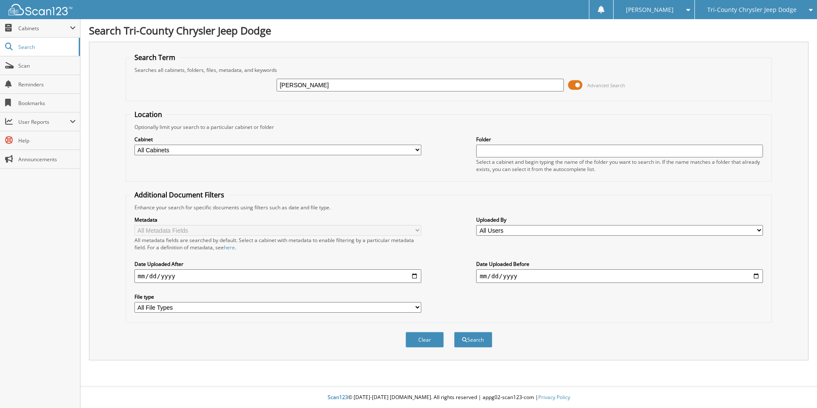
type input "rory ander"
click at [454, 332] on button "Search" at bounding box center [473, 340] width 38 height 16
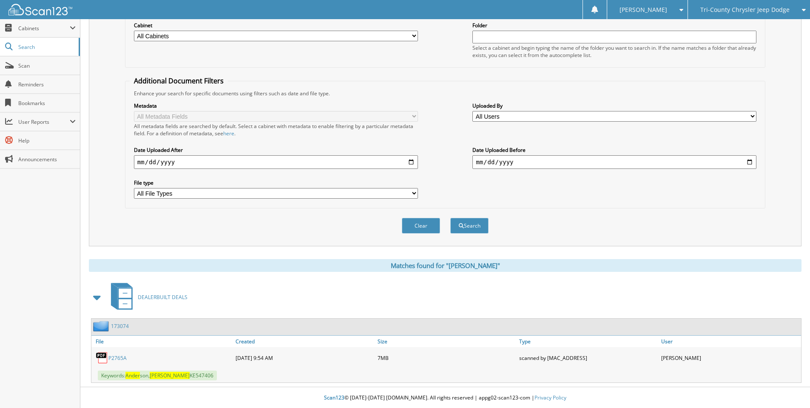
scroll to position [115, 0]
click at [114, 359] on link "P2765A" at bounding box center [117, 357] width 18 height 7
